Goal: Task Accomplishment & Management: Manage account settings

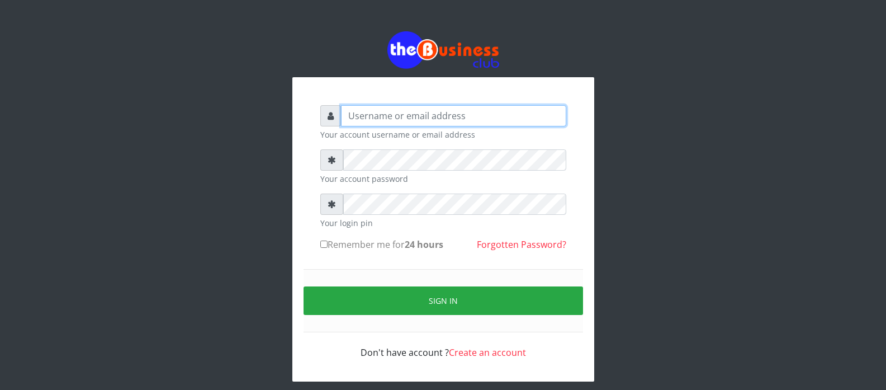
type input "RENODATA1"
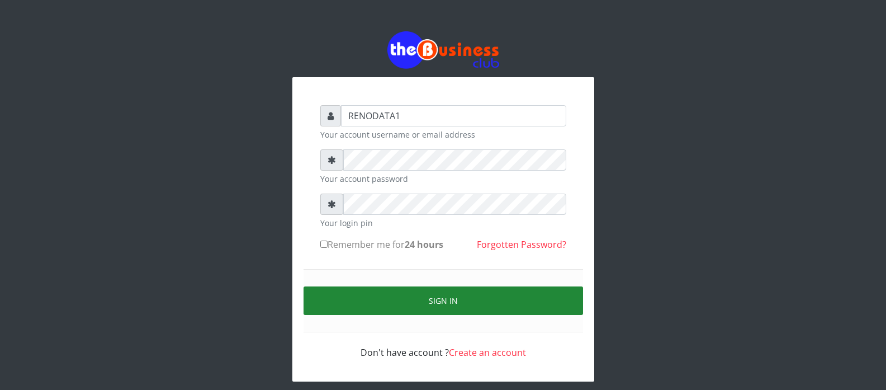
click at [437, 305] on button "Sign in" at bounding box center [444, 300] width 280 height 29
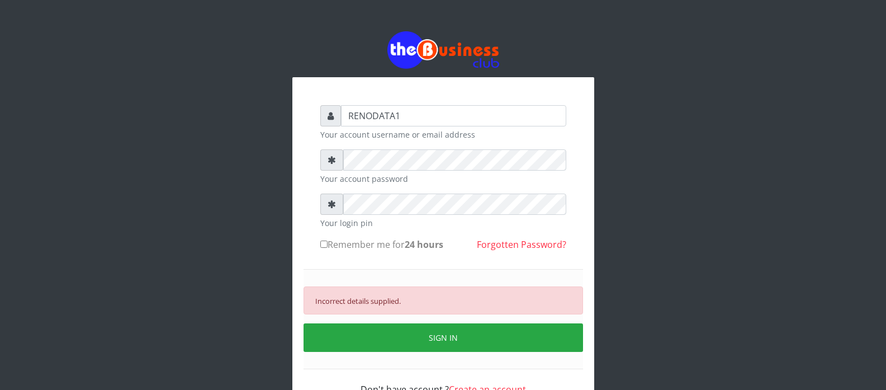
click at [421, 307] on div "Incorrect details supplied." at bounding box center [444, 300] width 280 height 28
click at [333, 209] on icon at bounding box center [332, 204] width 8 height 9
click at [330, 160] on icon at bounding box center [332, 159] width 8 height 9
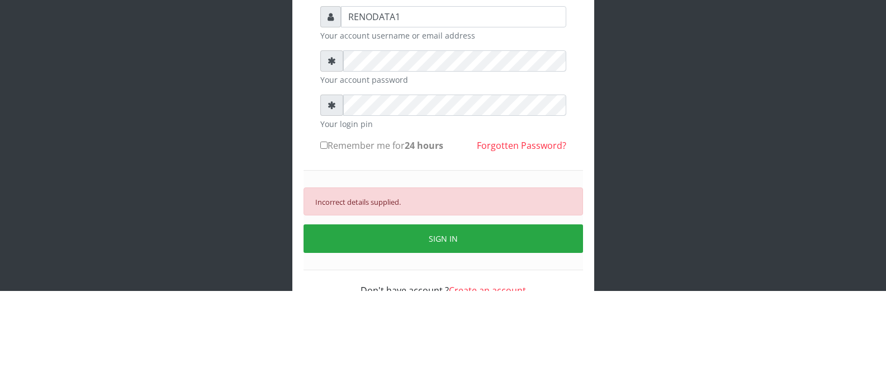
click at [443, 239] on b "24 hours" at bounding box center [424, 244] width 39 height 12
click at [328, 240] on input "Remember me for 24 hours" at bounding box center [323, 243] width 7 height 7
checkbox input "true"
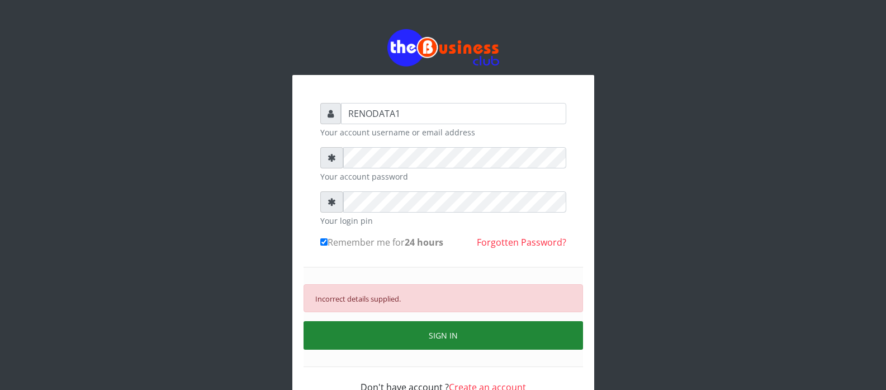
click at [443, 347] on button "SIGN IN" at bounding box center [444, 335] width 280 height 29
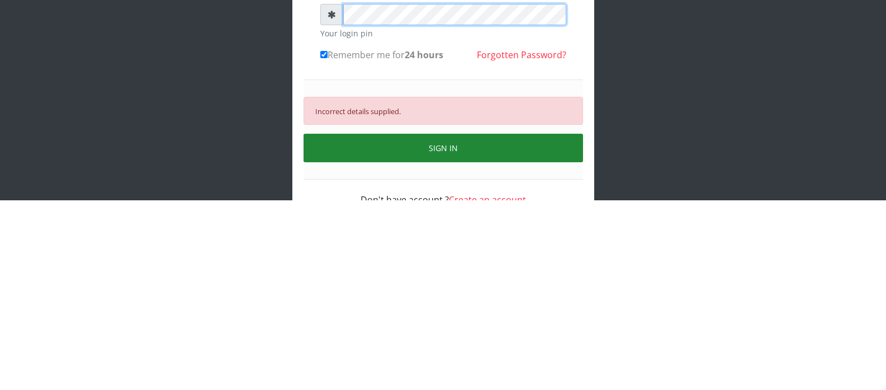
scroll to position [1, 0]
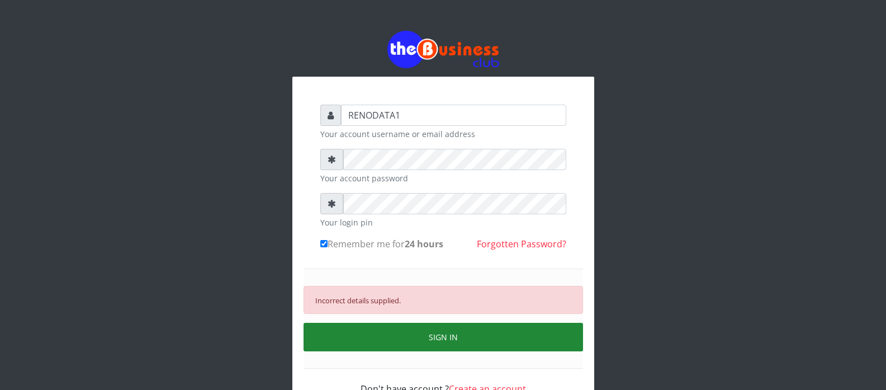
click at [448, 334] on button "SIGN IN" at bounding box center [444, 337] width 280 height 29
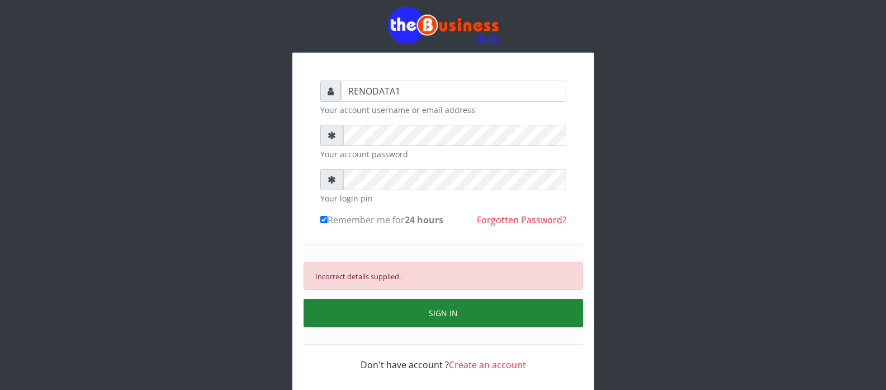
scroll to position [23, 0]
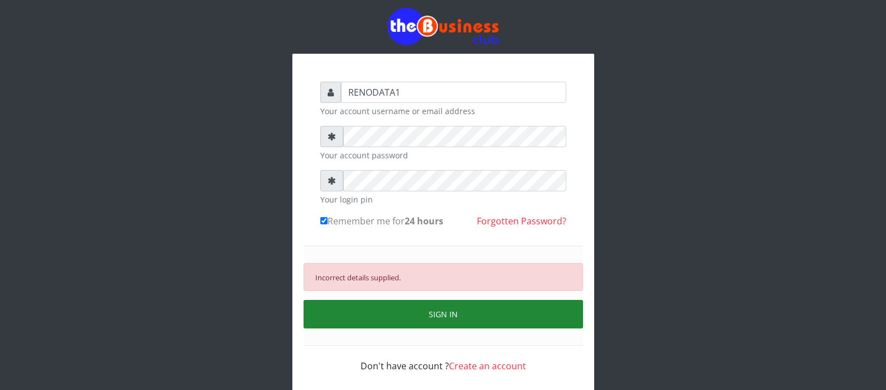
click at [444, 323] on button "SIGN IN" at bounding box center [444, 314] width 280 height 29
click at [498, 286] on div "Incorrect details supplied." at bounding box center [444, 277] width 280 height 28
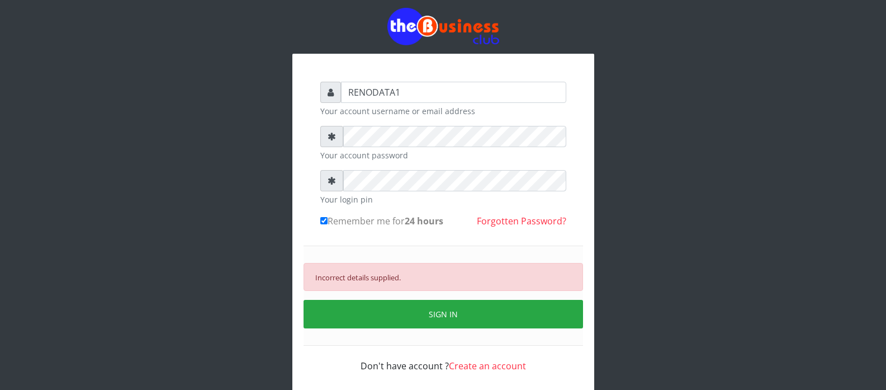
click at [490, 280] on div "Incorrect details supplied." at bounding box center [444, 277] width 280 height 28
click at [467, 274] on div "Incorrect details supplied." at bounding box center [444, 277] width 280 height 28
click at [473, 277] on div "Incorrect details supplied." at bounding box center [444, 277] width 280 height 28
click at [448, 246] on div "Incorrect details supplied. SIGN IN" at bounding box center [444, 295] width 280 height 100
click at [400, 240] on form "RENODATA1 Your account username or email address Your account password Your log…" at bounding box center [443, 227] width 246 height 291
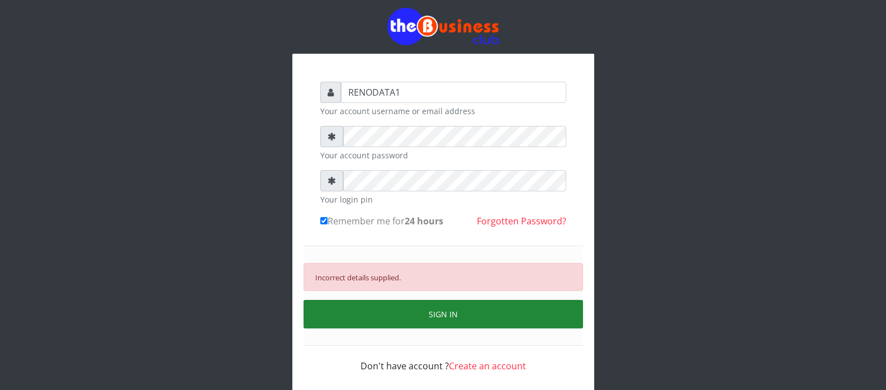
click at [447, 315] on button "SIGN IN" at bounding box center [444, 314] width 280 height 29
click at [445, 316] on button "SIGN IN" at bounding box center [444, 314] width 280 height 29
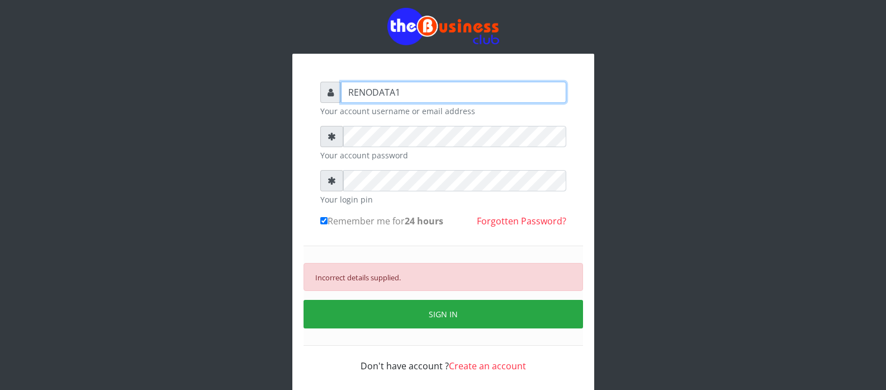
click at [435, 95] on input "RENODATA1" at bounding box center [453, 92] width 225 height 21
type input "R"
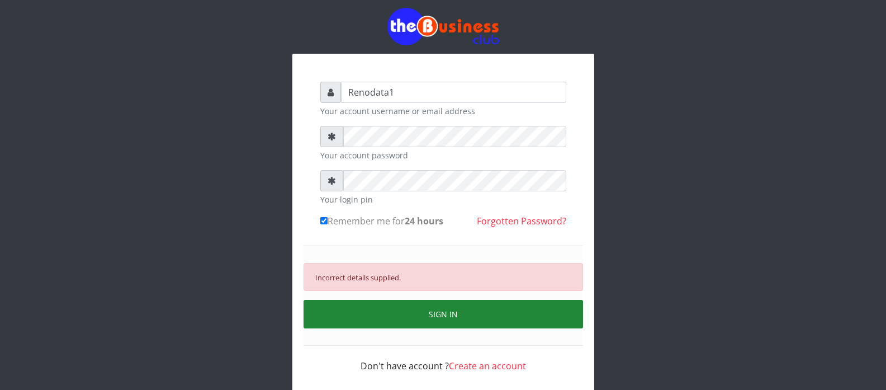
click at [453, 314] on button "SIGN IN" at bounding box center [444, 314] width 280 height 29
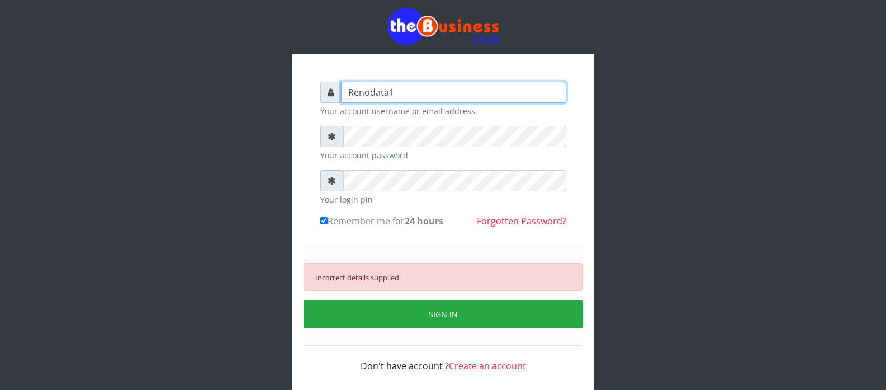
click at [433, 98] on input "Renodata1" at bounding box center [453, 92] width 225 height 21
type input "R"
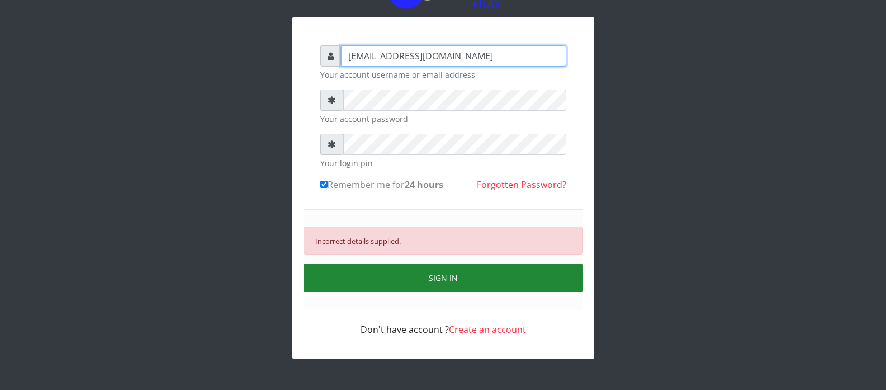
type input "[EMAIL_ADDRESS][DOMAIN_NAME]"
click at [446, 272] on button "SIGN IN" at bounding box center [444, 277] width 280 height 29
click at [447, 290] on button "SIGN IN" at bounding box center [444, 277] width 280 height 29
click at [450, 279] on button "SIGN IN" at bounding box center [444, 277] width 280 height 29
click at [450, 284] on button "SIGN IN" at bounding box center [444, 277] width 280 height 29
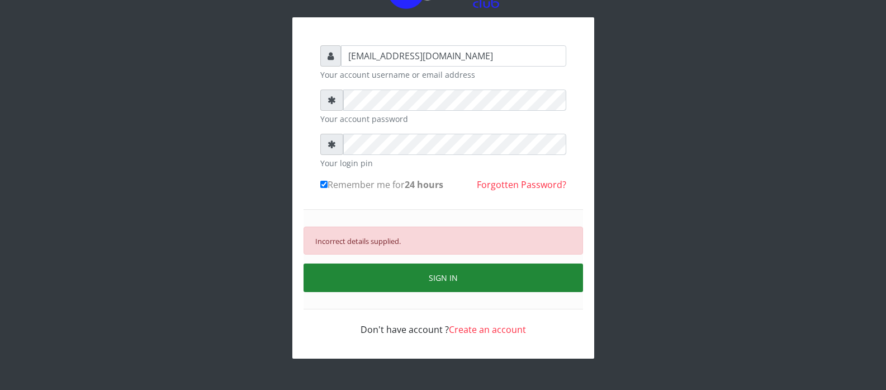
click at [444, 277] on button "SIGN IN" at bounding box center [444, 277] width 280 height 29
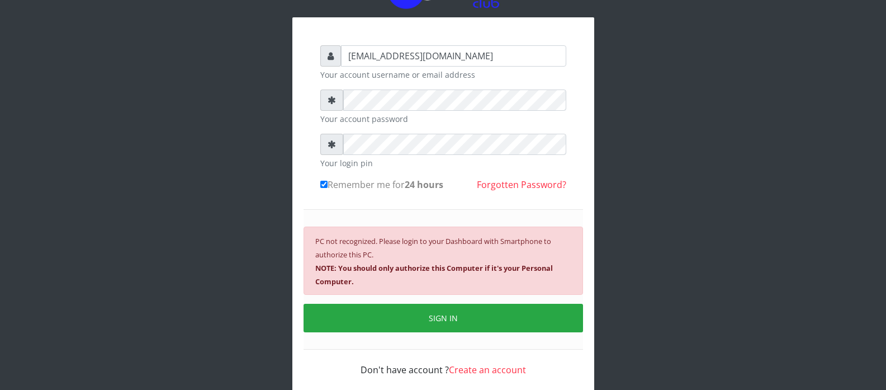
click at [440, 243] on small "PC not recognized. Please login to your Dashboard with Smartphone to authorize …" at bounding box center [434, 261] width 238 height 50
click at [365, 258] on small "PC not recognized. Please login to your Dashboard with Smartphone to authorize …" at bounding box center [434, 261] width 238 height 50
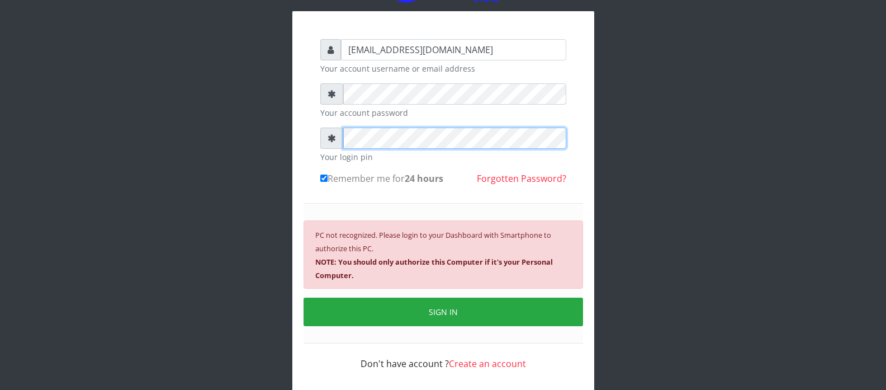
scroll to position [67, 0]
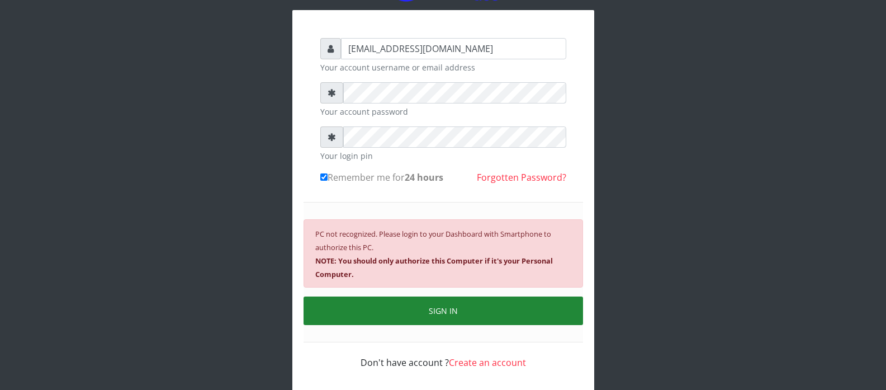
click at [444, 318] on button "SIGN IN" at bounding box center [444, 310] width 280 height 29
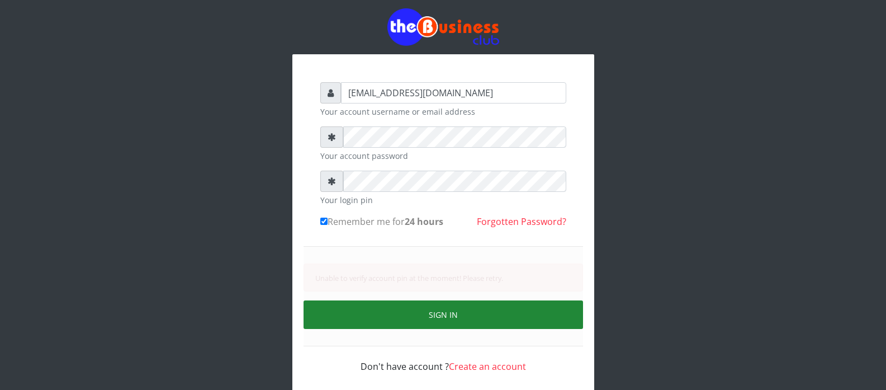
scroll to position [60, 0]
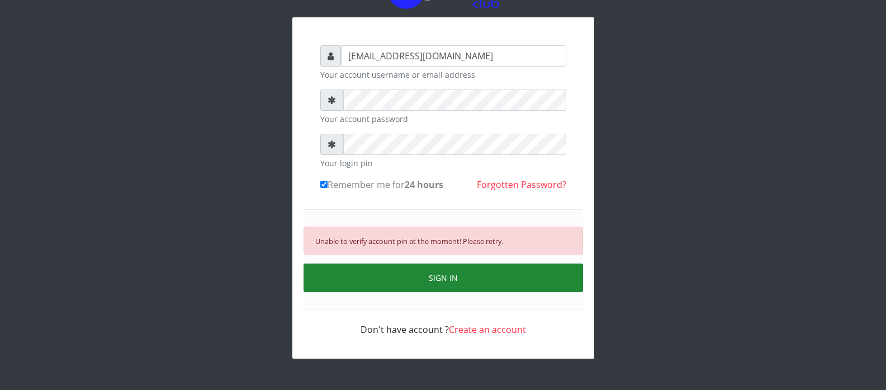
click at [443, 280] on button "SIGN IN" at bounding box center [444, 277] width 280 height 29
click at [446, 282] on button "SIGN IN" at bounding box center [444, 277] width 280 height 29
click at [449, 280] on button "SIGN IN" at bounding box center [444, 277] width 280 height 29
click at [438, 284] on button "SIGN IN" at bounding box center [444, 277] width 280 height 29
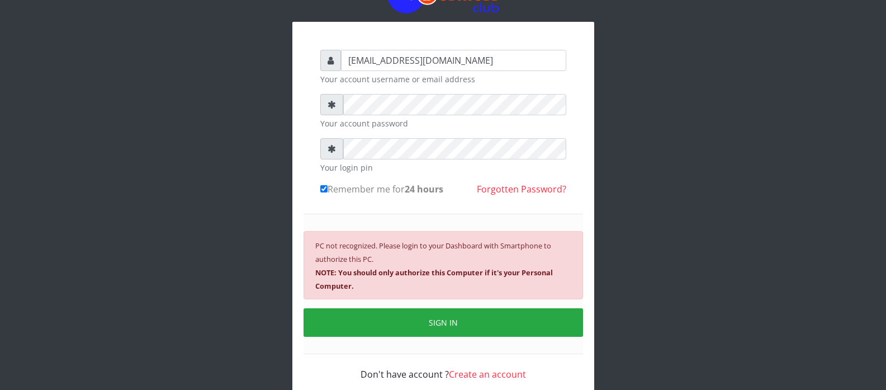
scroll to position [54, 0]
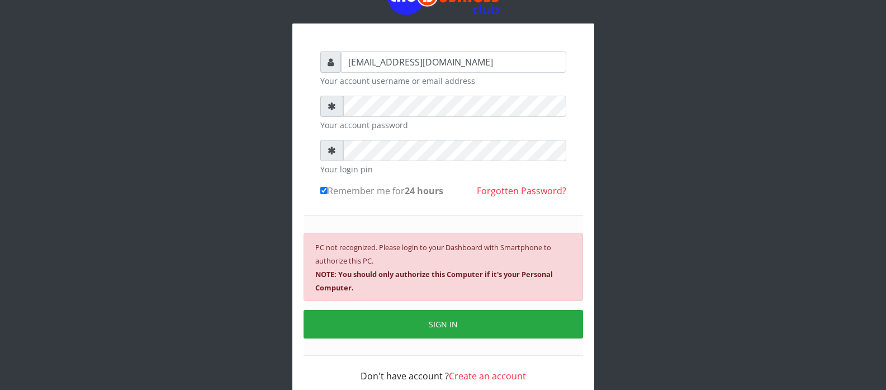
click at [487, 259] on div "PC not recognized. Please login to your Dashboard with Smartphone to authorize …" at bounding box center [444, 267] width 280 height 68
click at [481, 272] on b "NOTE: You should only authorize this Computer if it's your Personal Computer." at bounding box center [434, 280] width 238 height 23
click at [333, 294] on div "PC not recognized. Please login to your Dashboard with Smartphone to authorize …" at bounding box center [444, 267] width 280 height 68
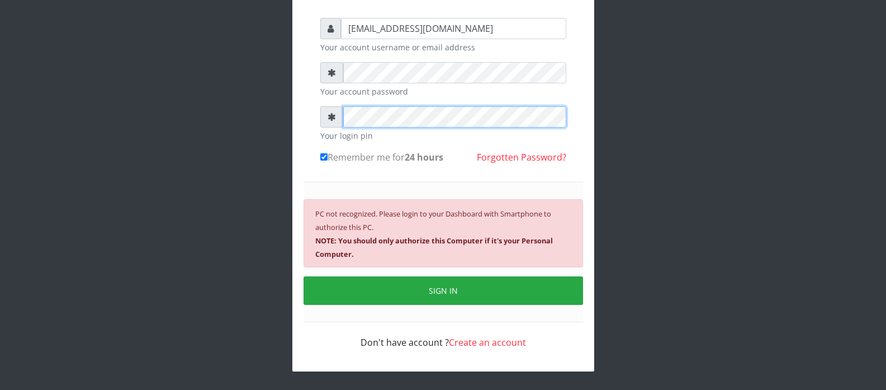
scroll to position [88, 0]
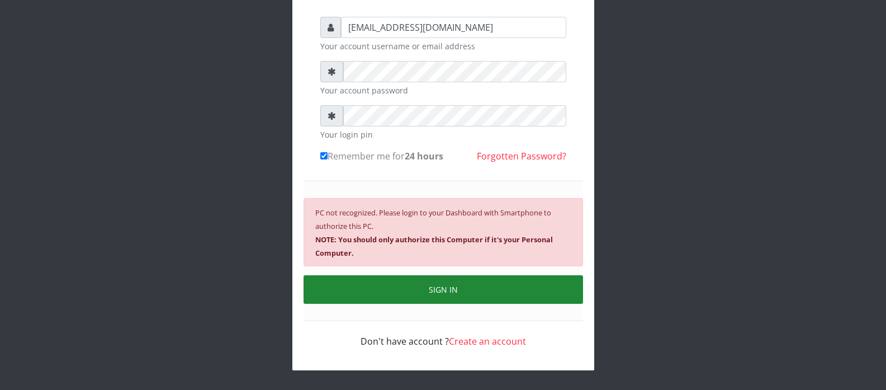
click at [447, 286] on button "SIGN IN" at bounding box center [444, 289] width 280 height 29
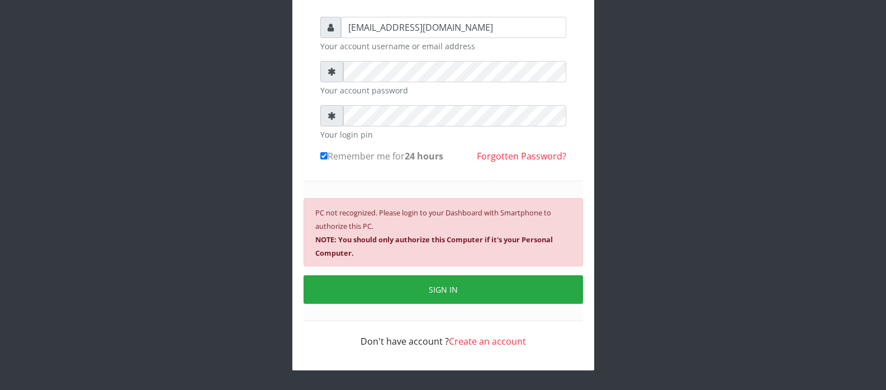
click at [733, 281] on div "[EMAIL_ADDRESS][DOMAIN_NAME] Your account username or email address Your accoun…" at bounding box center [443, 157] width 637 height 490
